Goal: Information Seeking & Learning: Learn about a topic

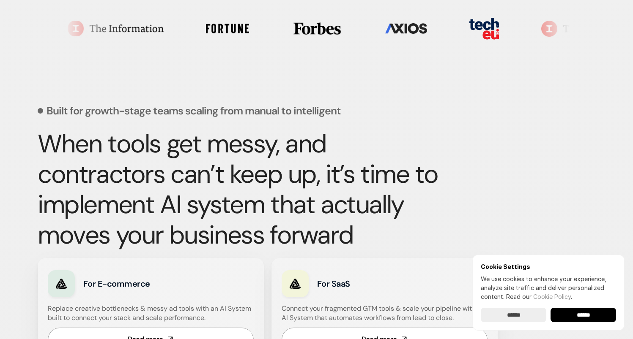
scroll to position [290, 0]
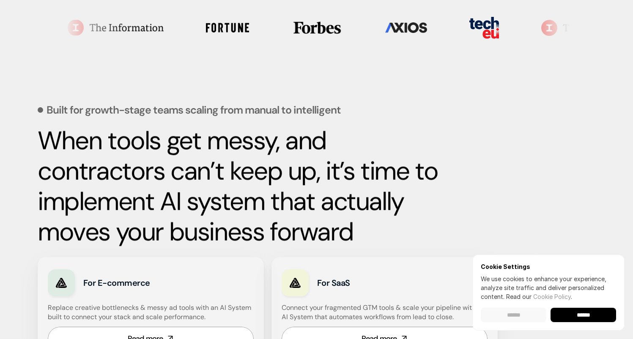
click at [529, 317] on input "******" at bounding box center [514, 315] width 66 height 14
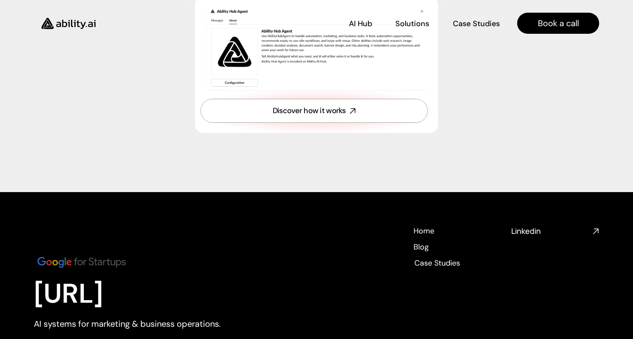
scroll to position [3026, 0]
click at [415, 254] on h4 "Blog" at bounding box center [420, 249] width 15 height 11
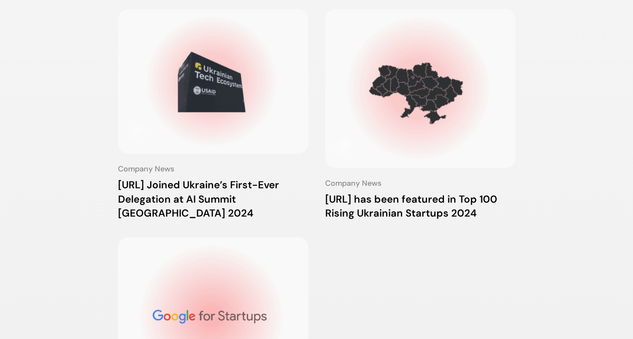
scroll to position [447, 0]
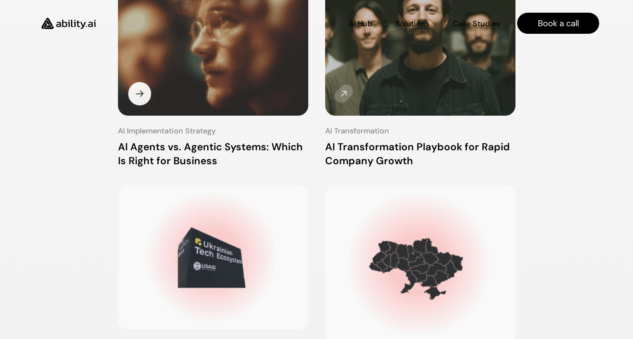
click at [282, 145] on h3 "AI Agents vs. Agentic Systems: Which Is Right for Business" at bounding box center [213, 154] width 190 height 28
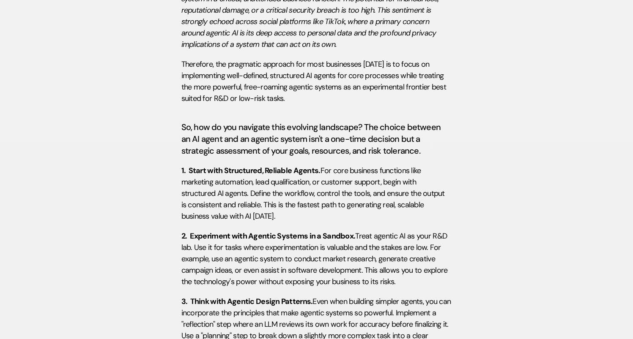
scroll to position [2492, 0]
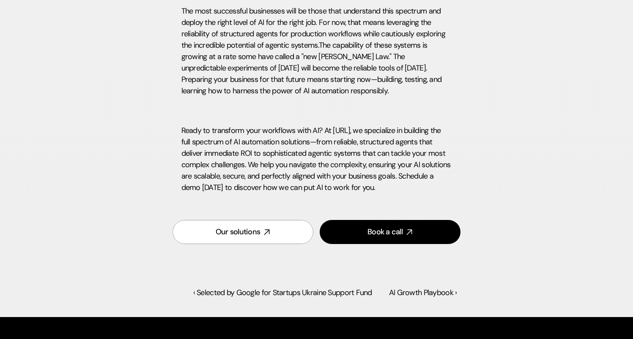
scroll to position [447, 0]
